Goal: Task Accomplishment & Management: Complete application form

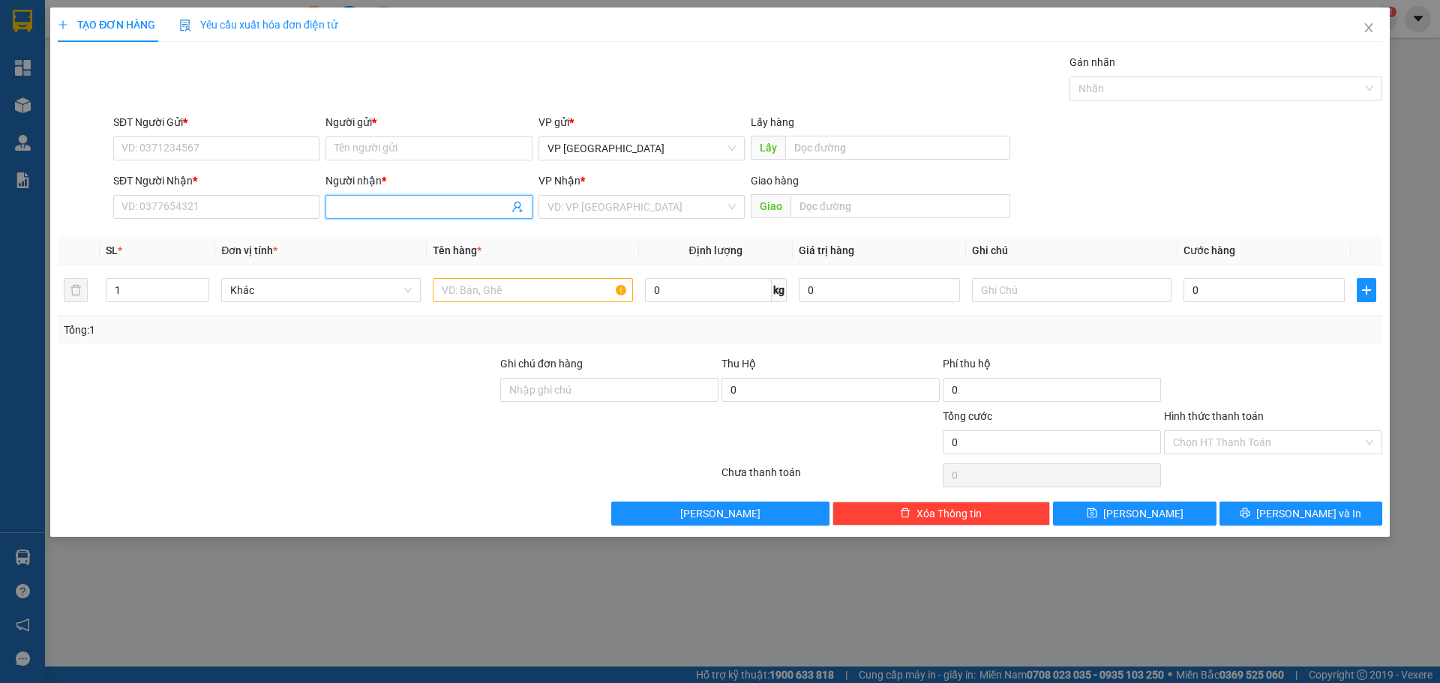
click at [424, 209] on input "Người nhận *" at bounding box center [421, 207] width 173 height 17
type input "thao sp"
click at [389, 242] on div "thảo sp - 0945389191" at bounding box center [429, 237] width 188 height 17
type input "0945389191"
drag, startPoint x: 374, startPoint y: 208, endPoint x: 216, endPoint y: 207, distance: 158.3
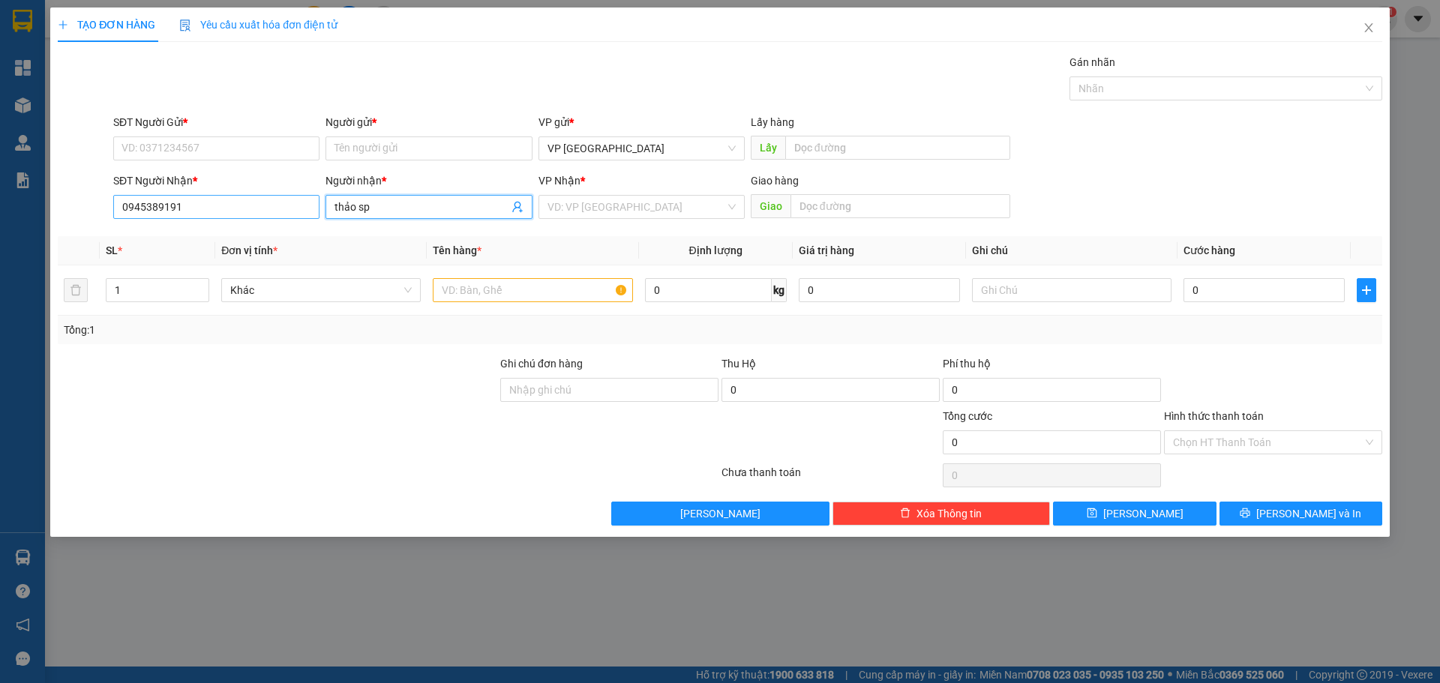
click at [216, 209] on div "SĐT Người Nhận * 0945389191 Người nhận * thảo sp thảo sp VP Nhận * VD: VP Sài G…" at bounding box center [747, 199] width 1275 height 53
type input "thảo sp"
click at [396, 158] on input "Người gửi *" at bounding box center [429, 149] width 206 height 24
paste input "thảo sp"
type input "thảo sp"
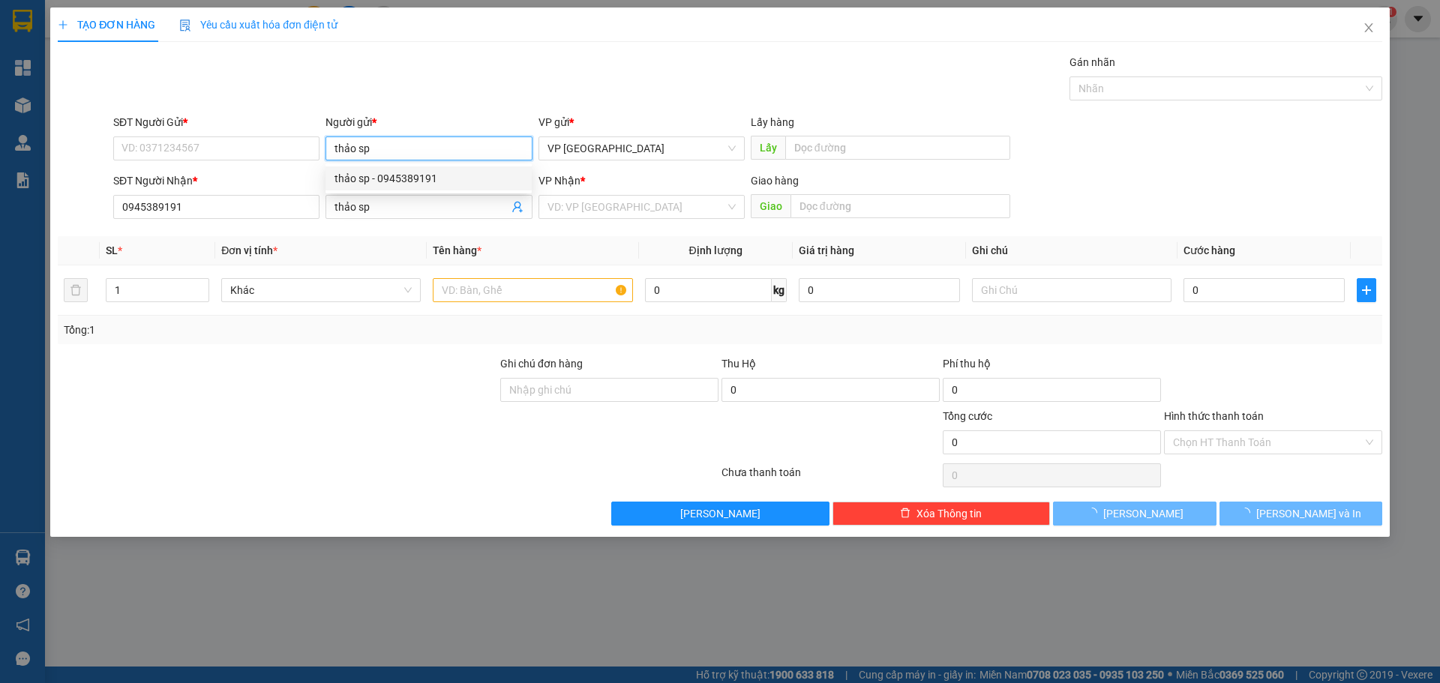
click at [416, 184] on div "thảo sp - 0945389191" at bounding box center [429, 178] width 188 height 17
type input "0945389191"
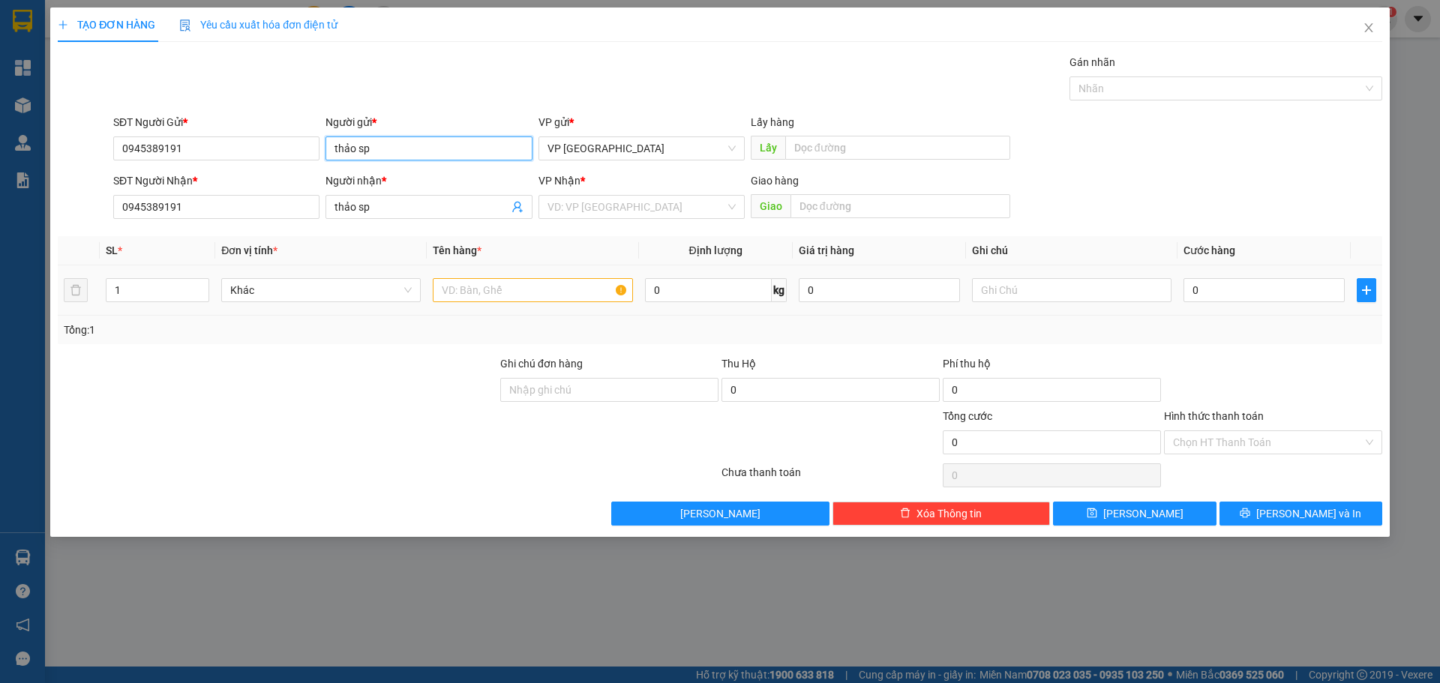
type input "thảo sp"
click at [455, 291] on input "text" at bounding box center [533, 290] width 200 height 24
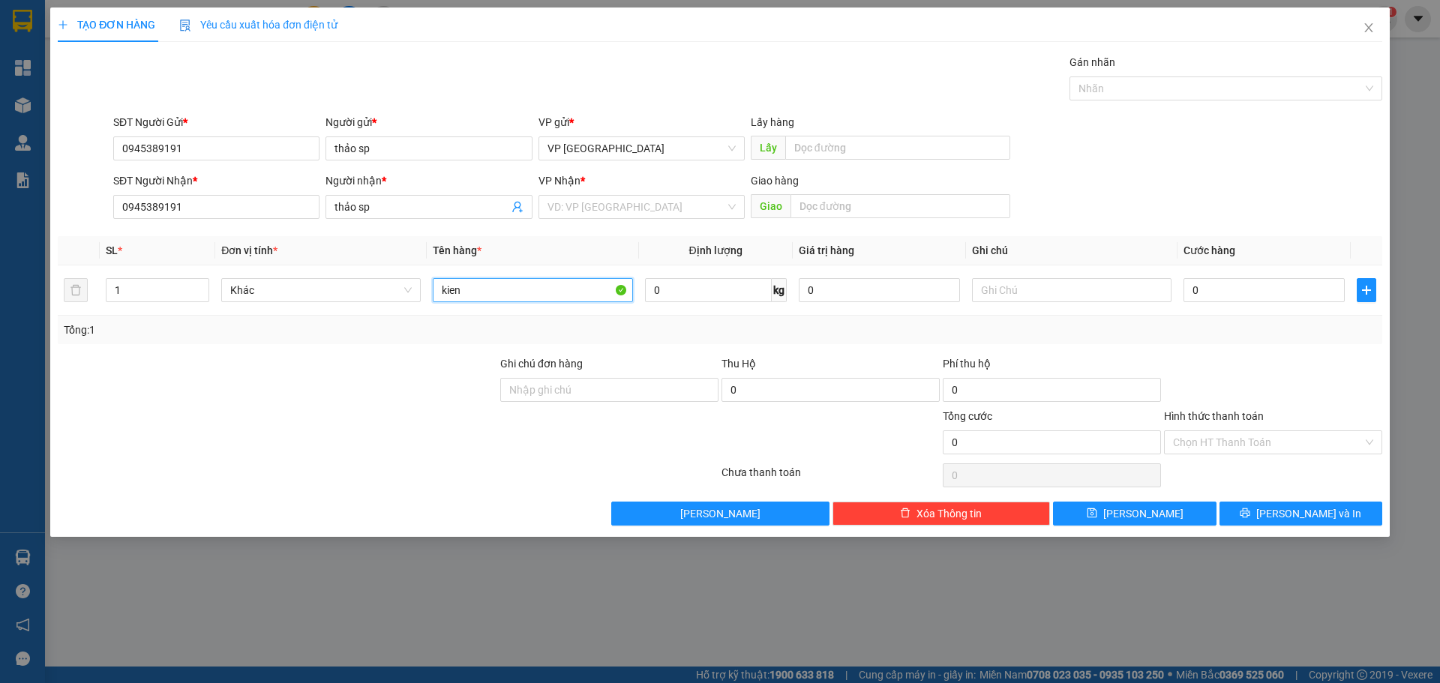
type input "kien"
click at [71, 478] on div at bounding box center [388, 476] width 664 height 30
click at [149, 288] on input "1" at bounding box center [158, 290] width 102 height 23
type input "13"
click at [1187, 287] on input "0" at bounding box center [1264, 290] width 161 height 24
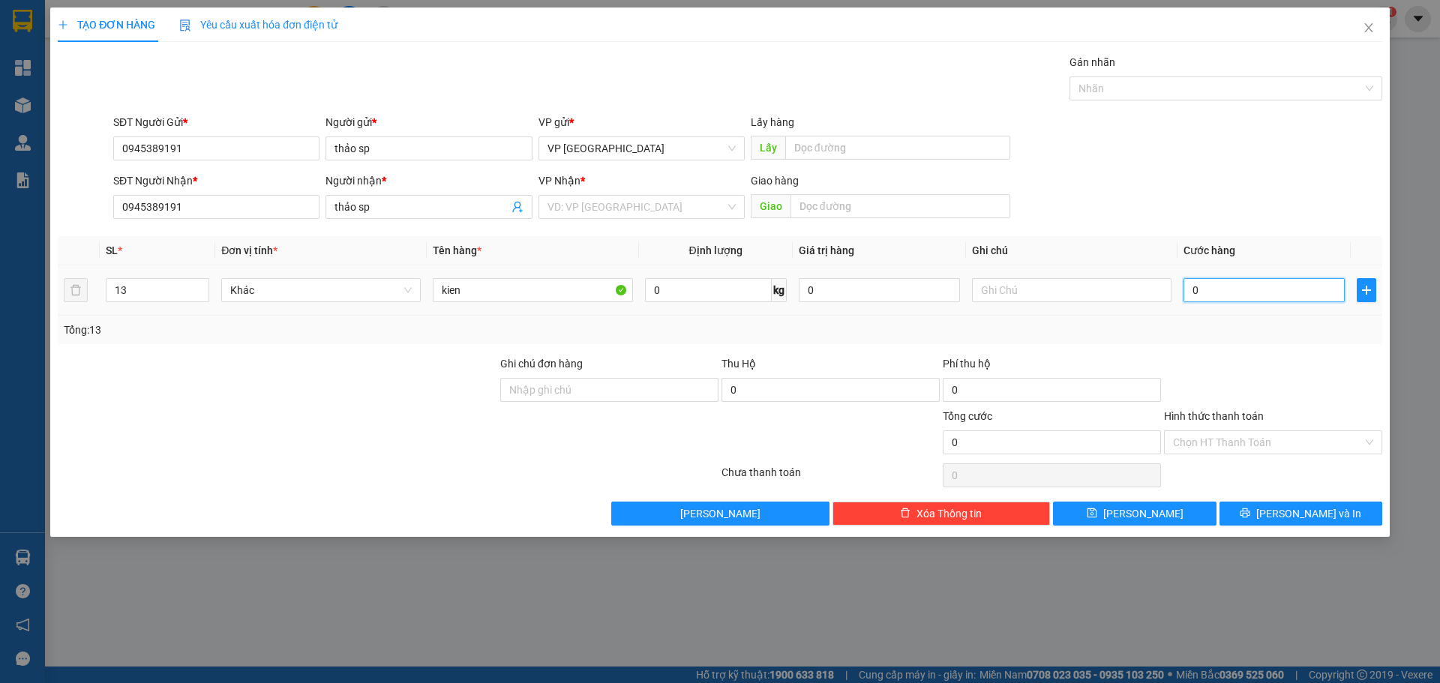
type input "5"
type input "52"
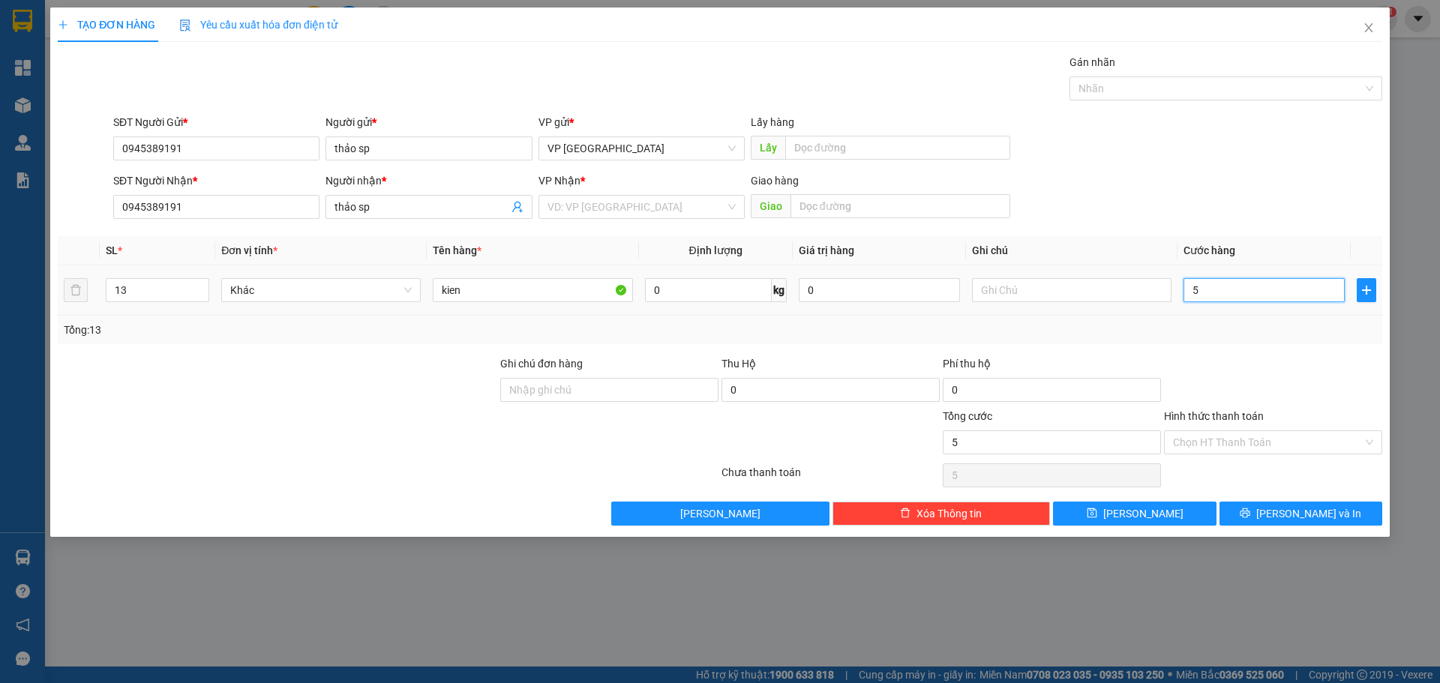
type input "52"
type input "520"
type input "5.200"
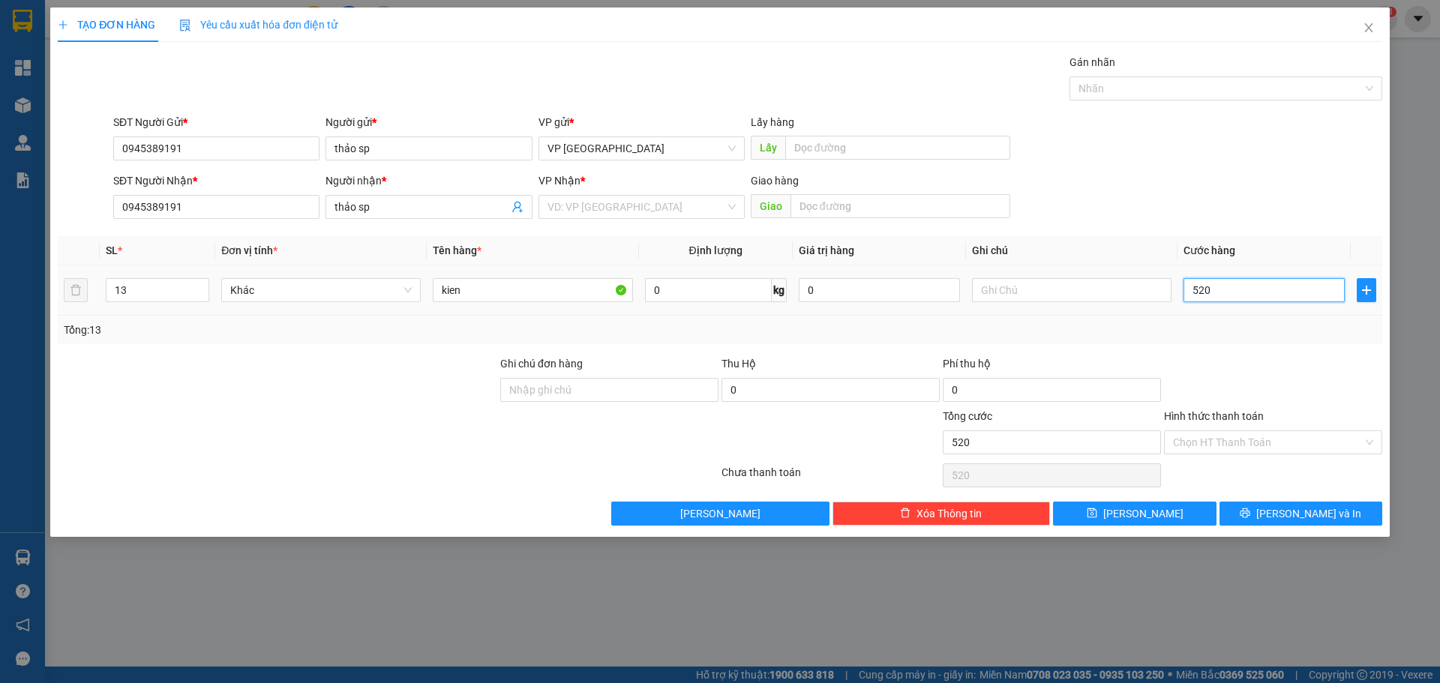
type input "5.200"
type input "52.000"
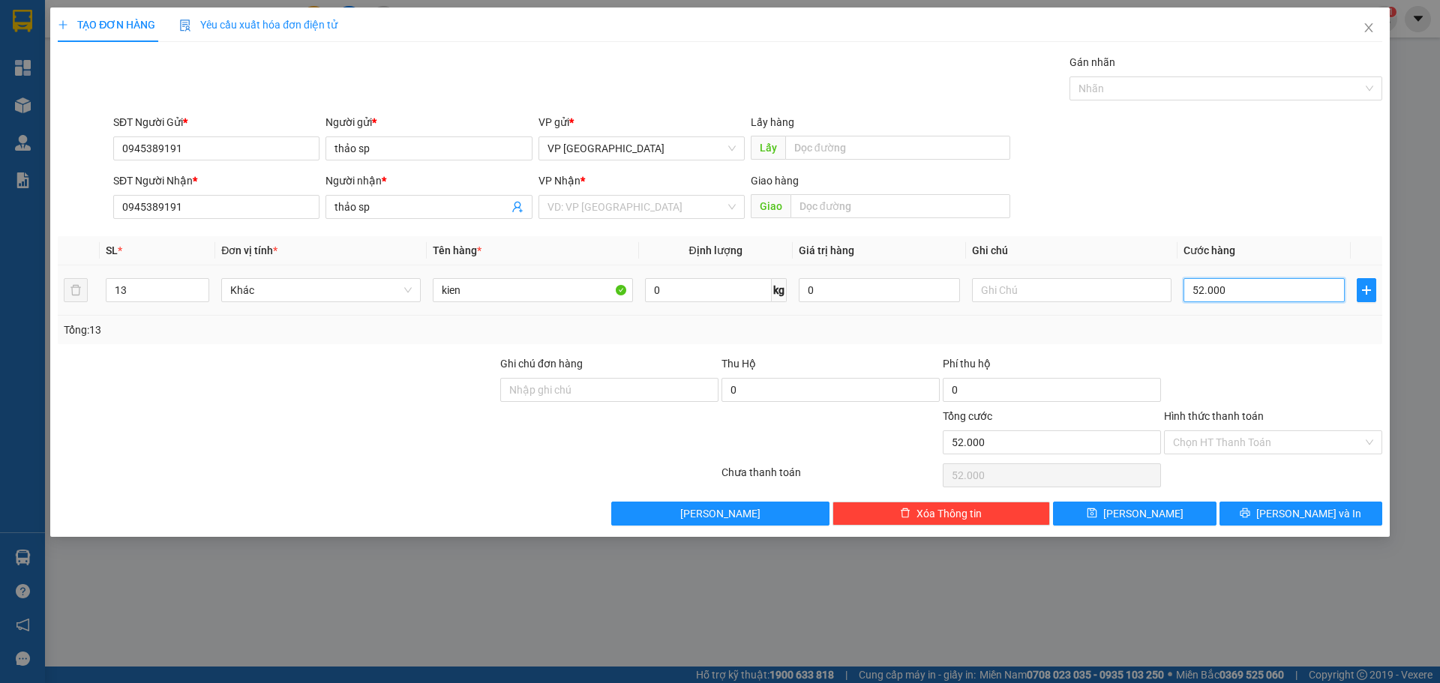
type input "520.000"
click at [584, 201] on input "search" at bounding box center [637, 207] width 178 height 23
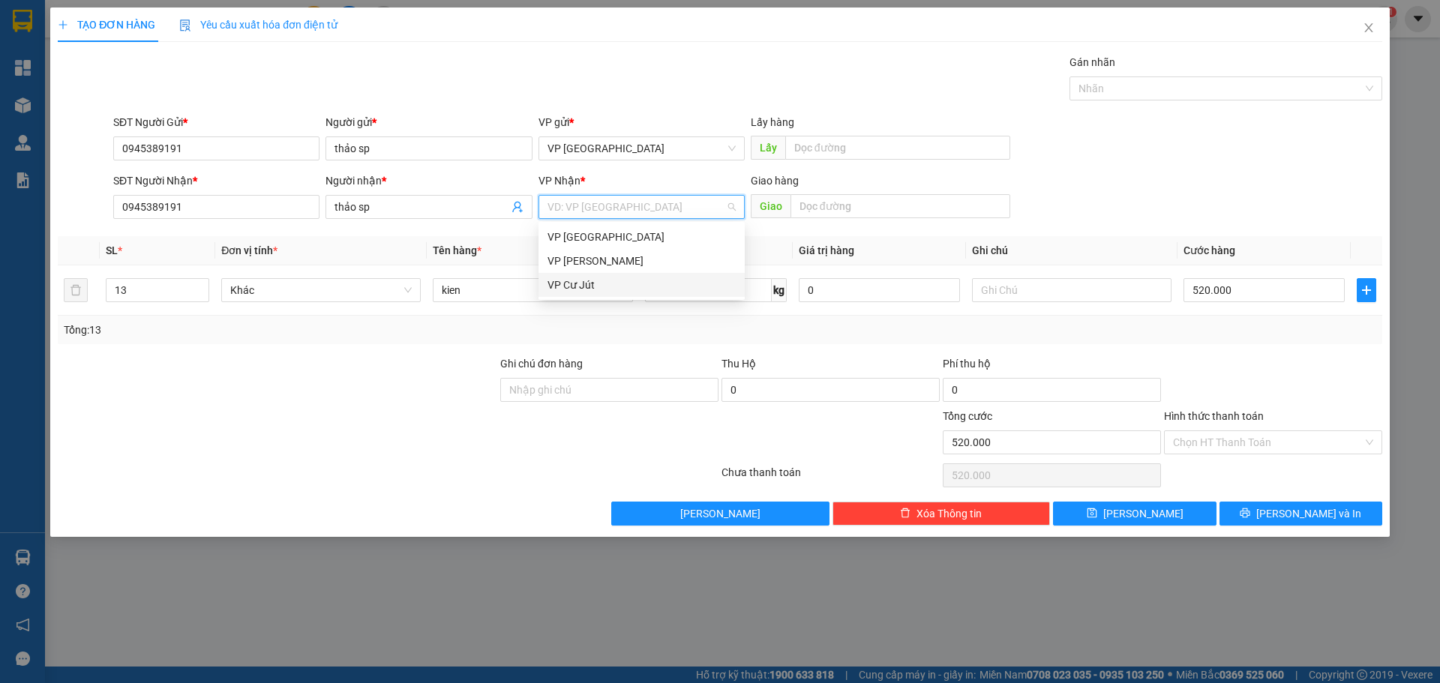
click at [587, 278] on div "VP Cư Jút" at bounding box center [642, 285] width 188 height 17
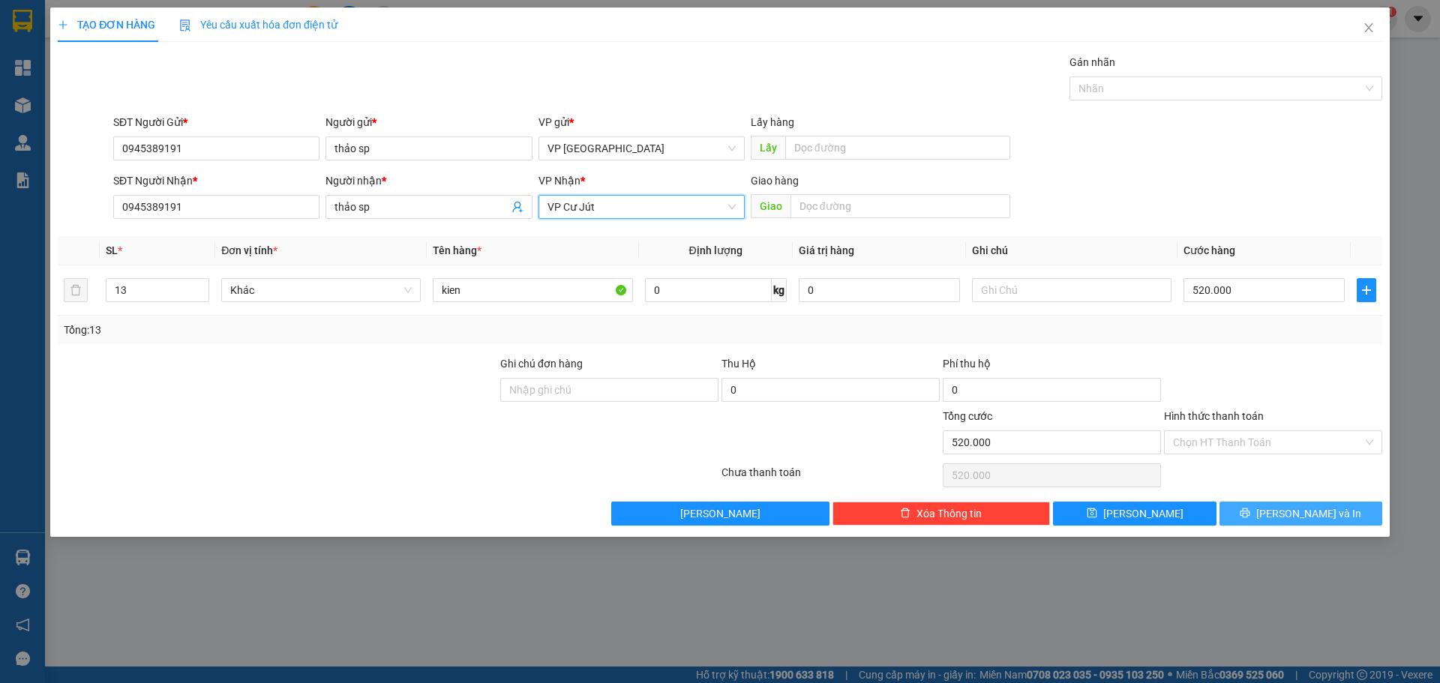
click at [1283, 503] on button "[PERSON_NAME] và In" at bounding box center [1301, 514] width 163 height 24
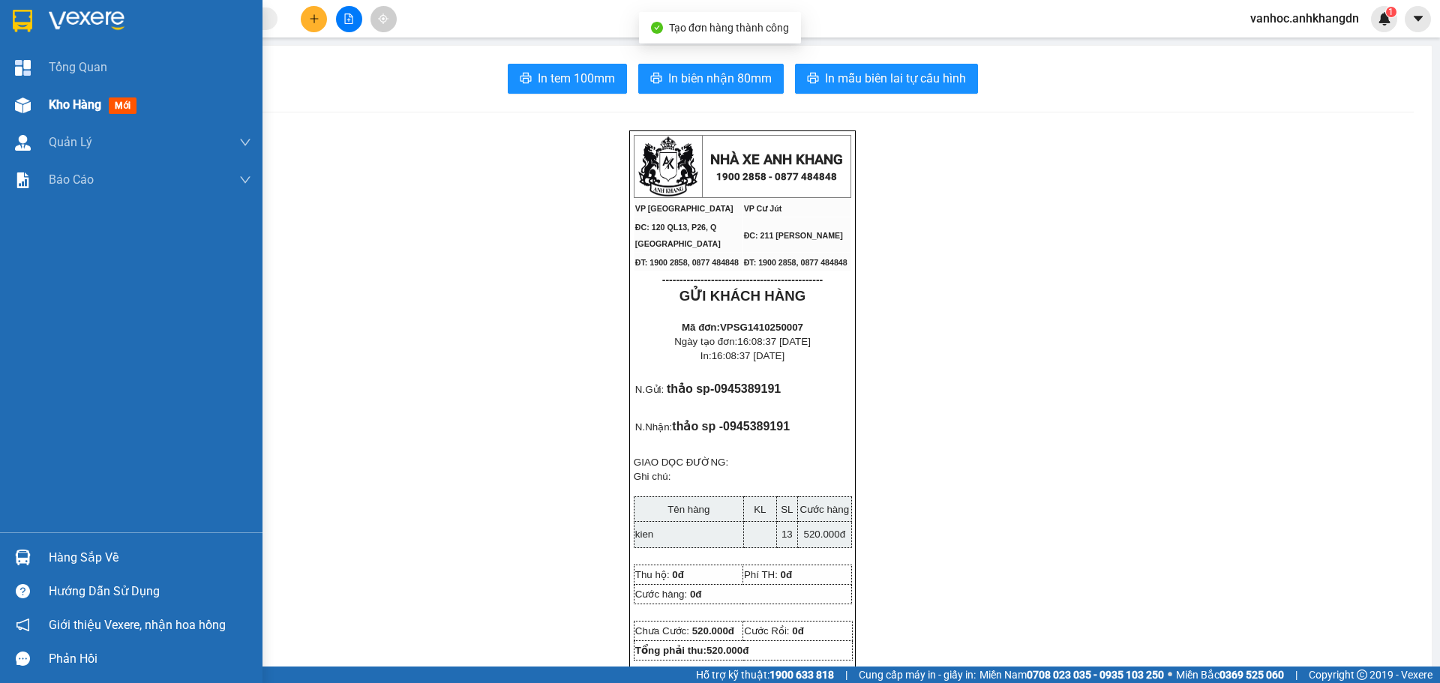
click at [53, 89] on div "Kho hàng mới" at bounding box center [150, 105] width 203 height 38
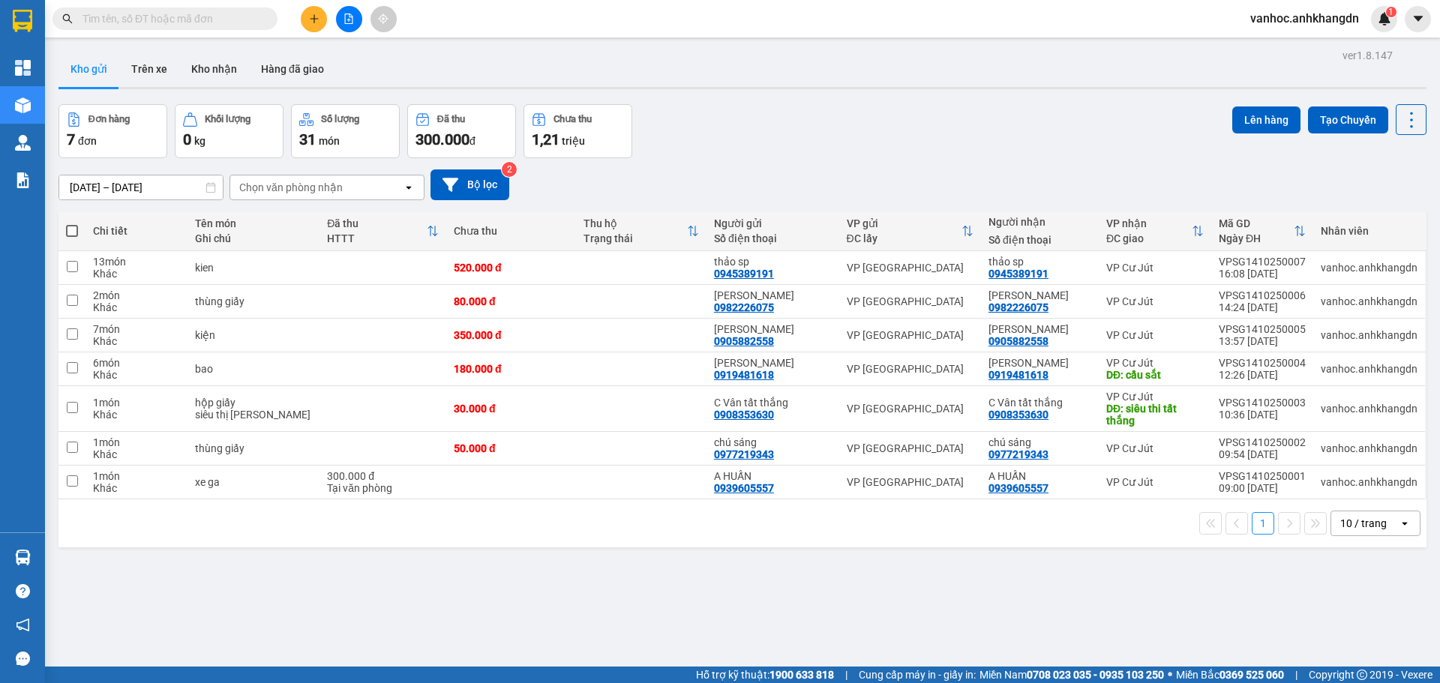
click at [640, 620] on div "ver 1.8.147 Kho gửi Trên xe Kho nhận Hàng đã giao Đơn hàng 7 đơn Khối lượng 0 k…" at bounding box center [743, 386] width 1380 height 683
